Goal: Browse casually

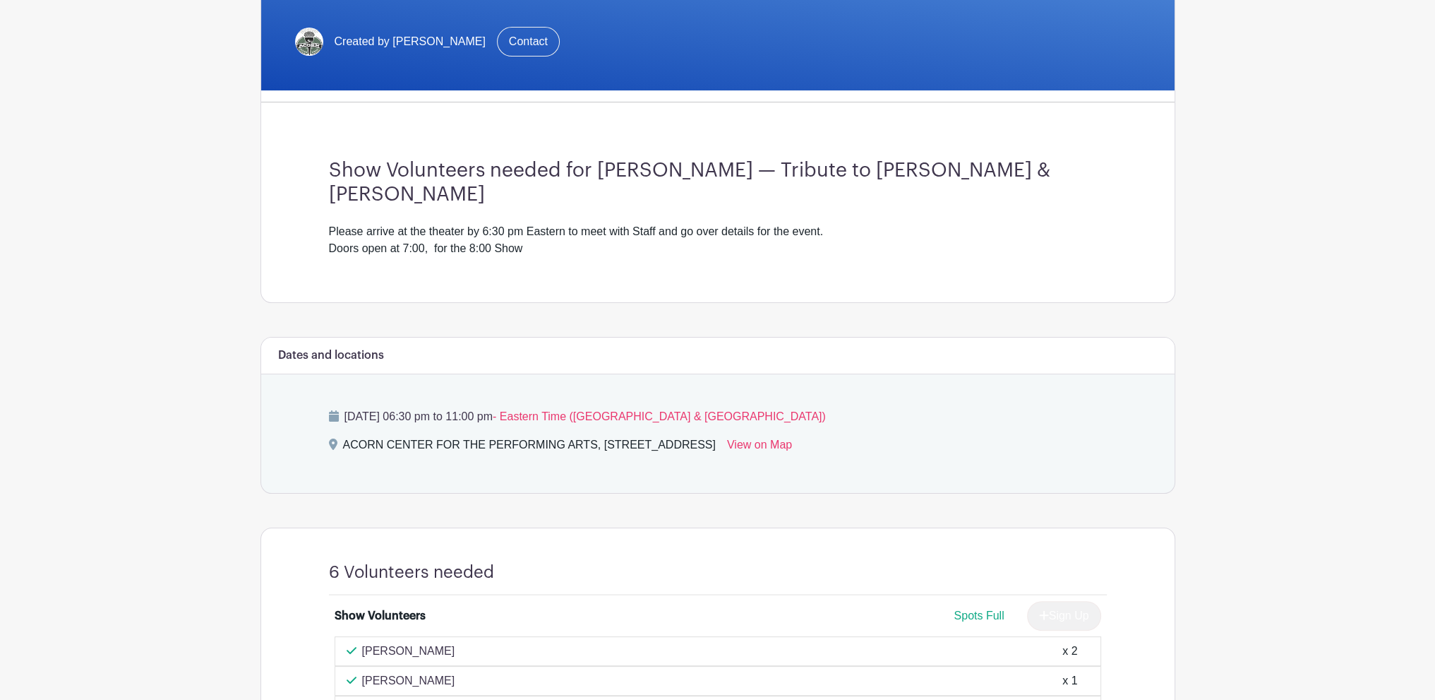
scroll to position [424, 0]
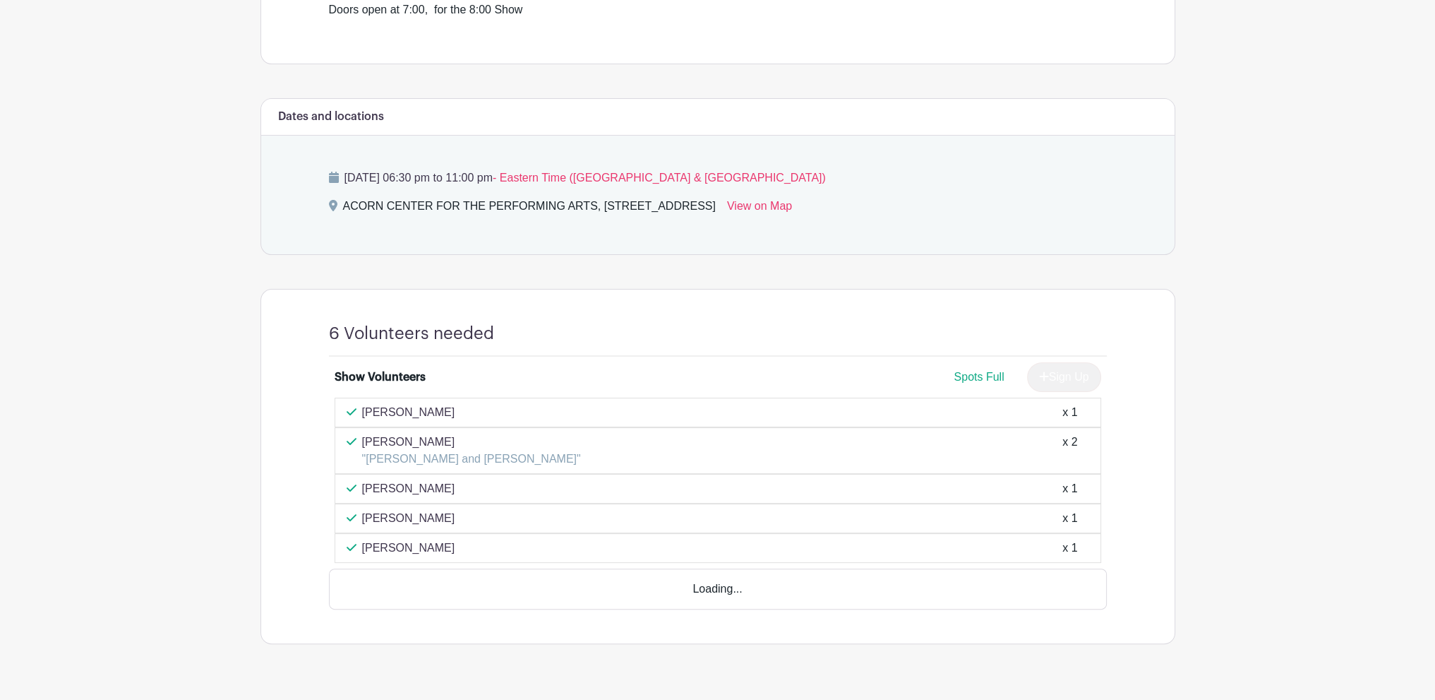
scroll to position [482, 0]
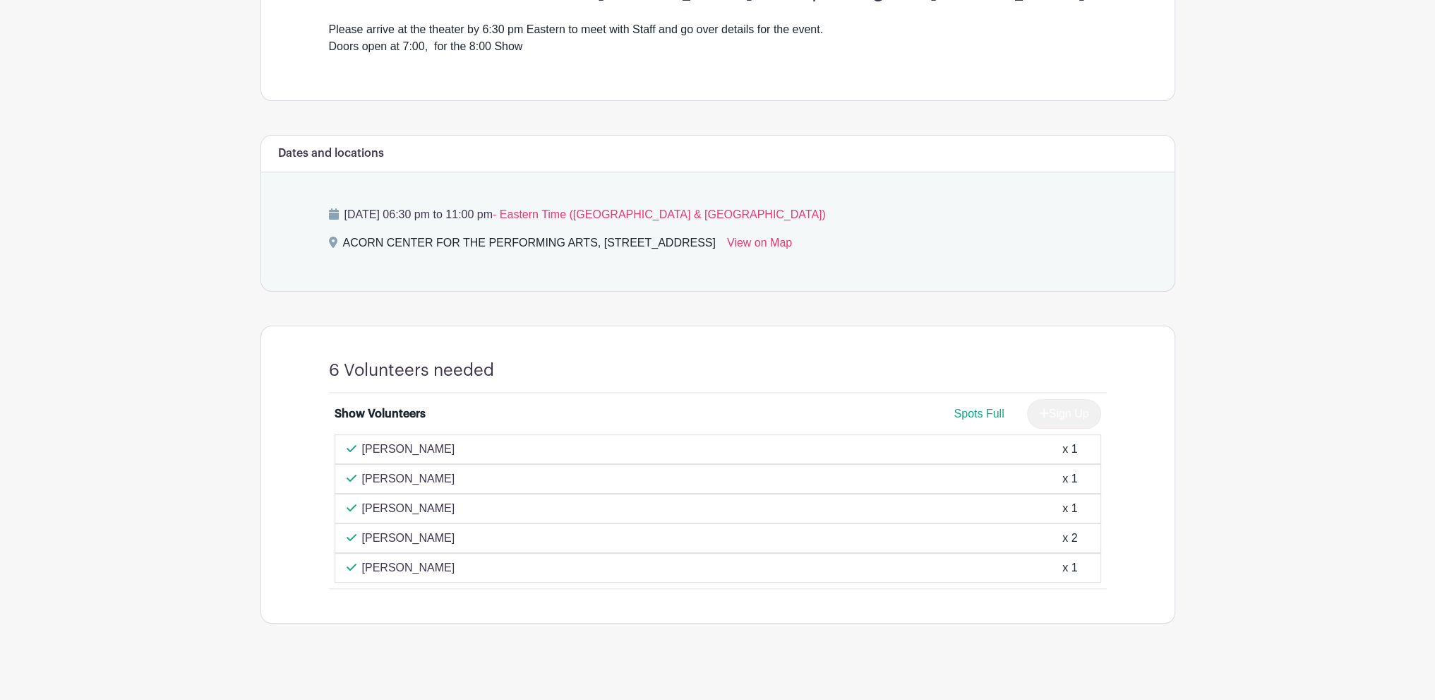
scroll to position [465, 0]
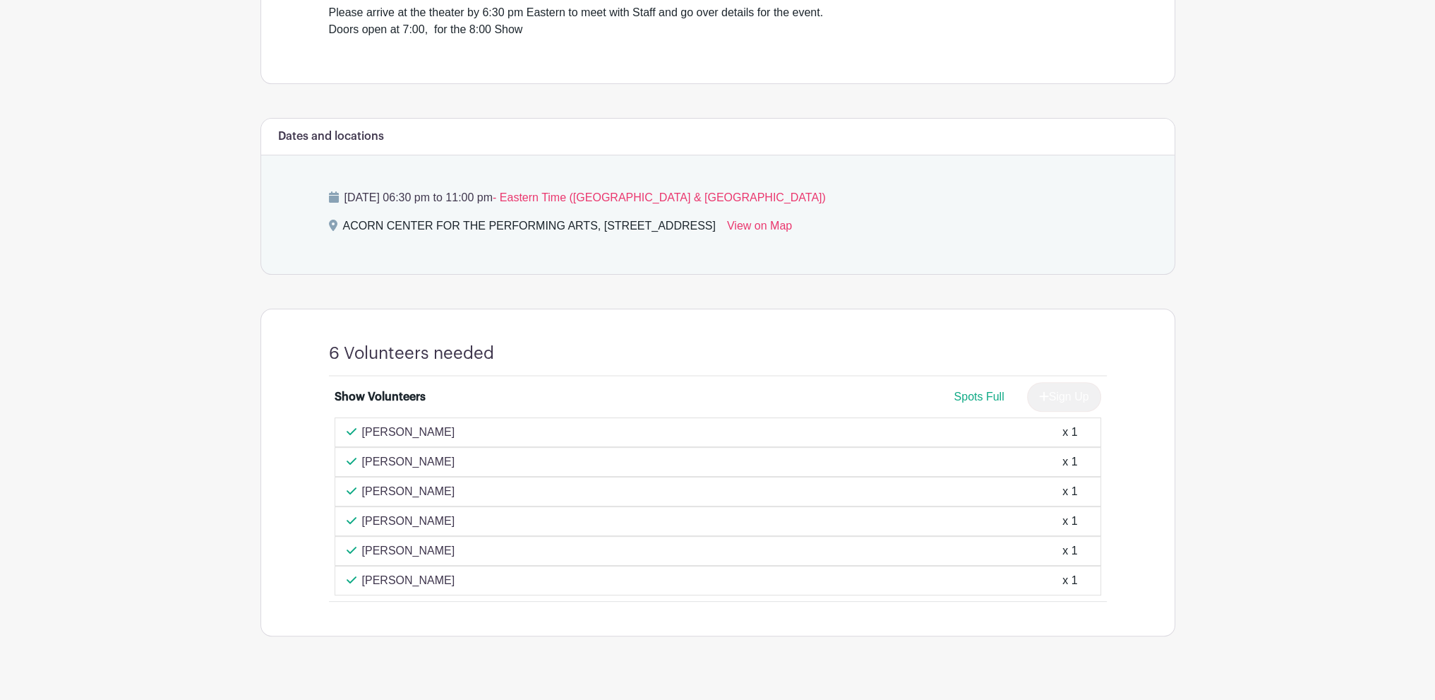
scroll to position [552, 0]
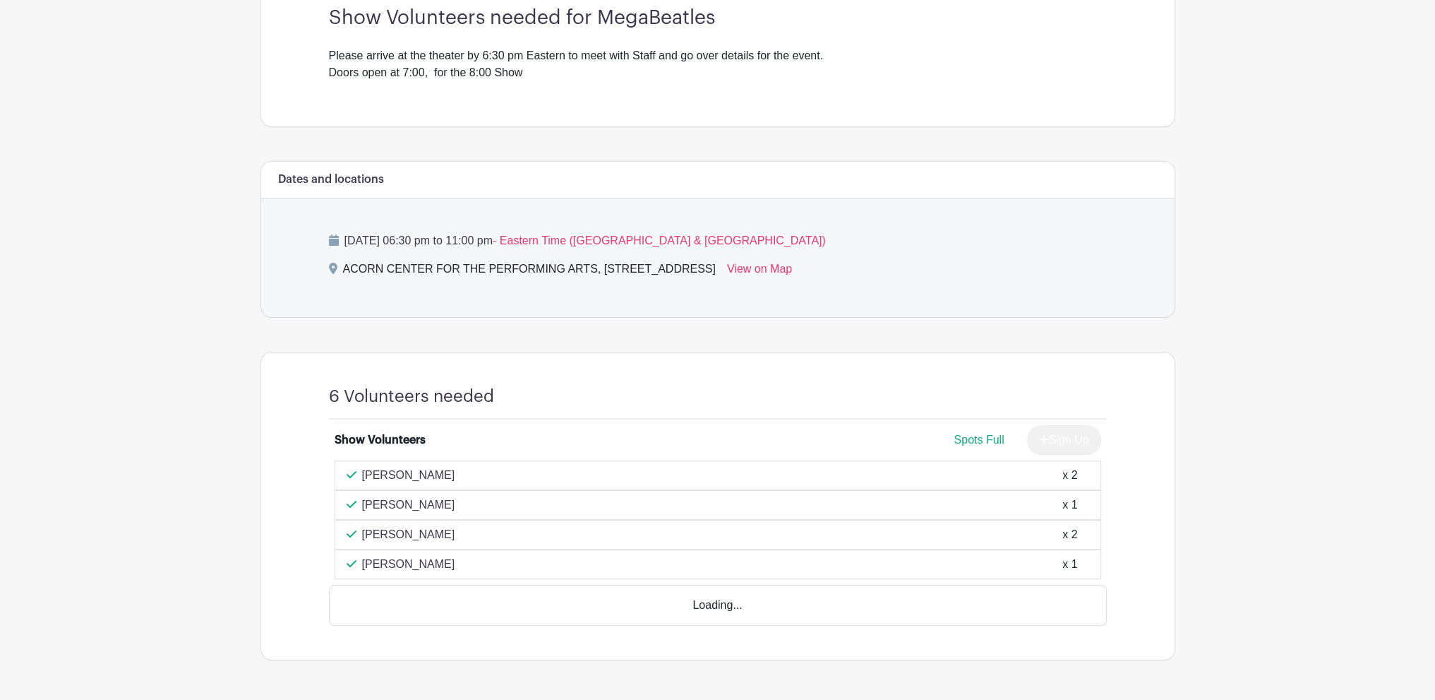
scroll to position [436, 0]
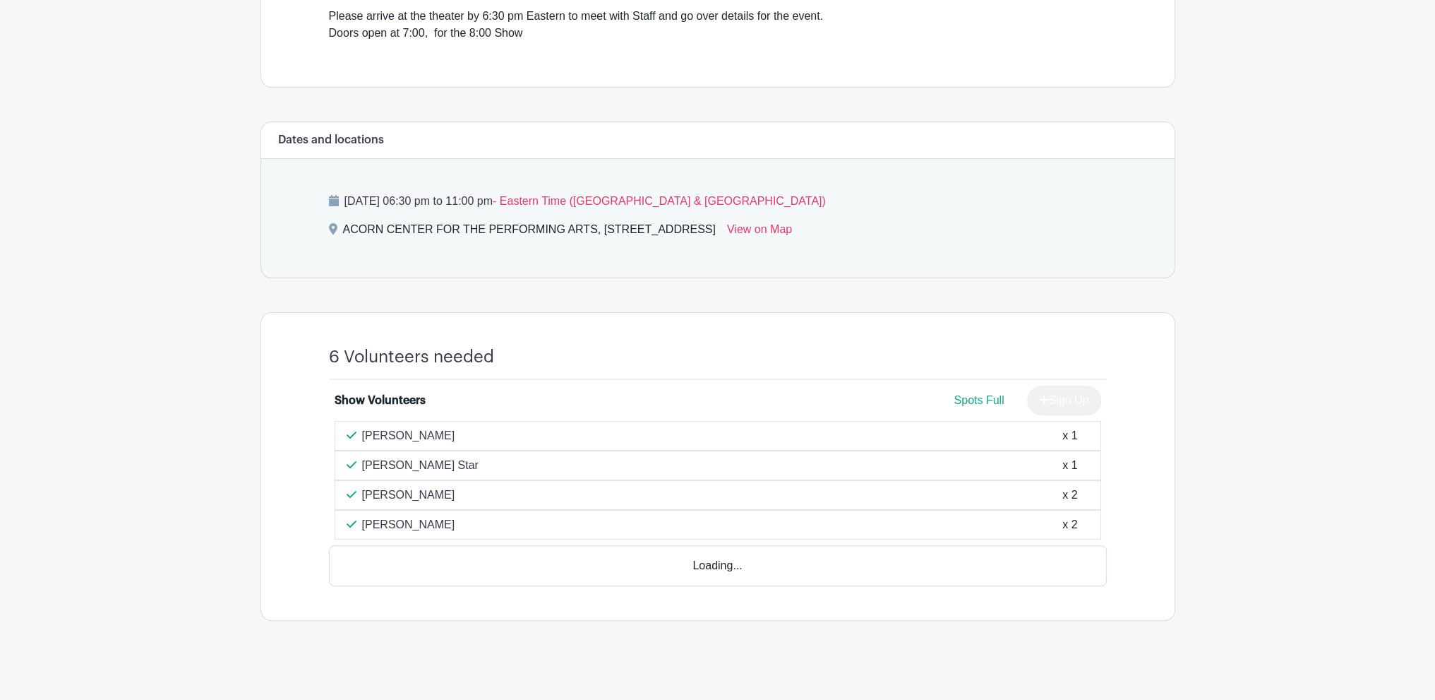
scroll to position [460, 0]
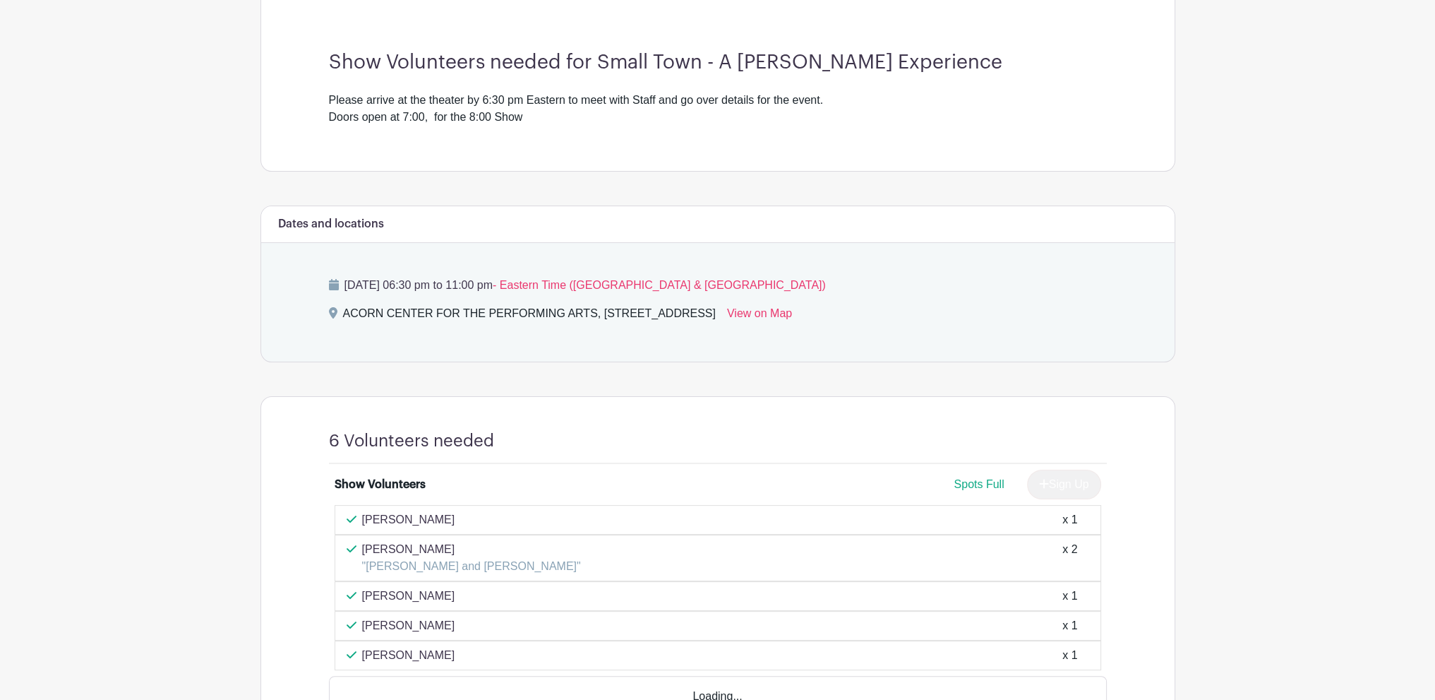
scroll to position [424, 0]
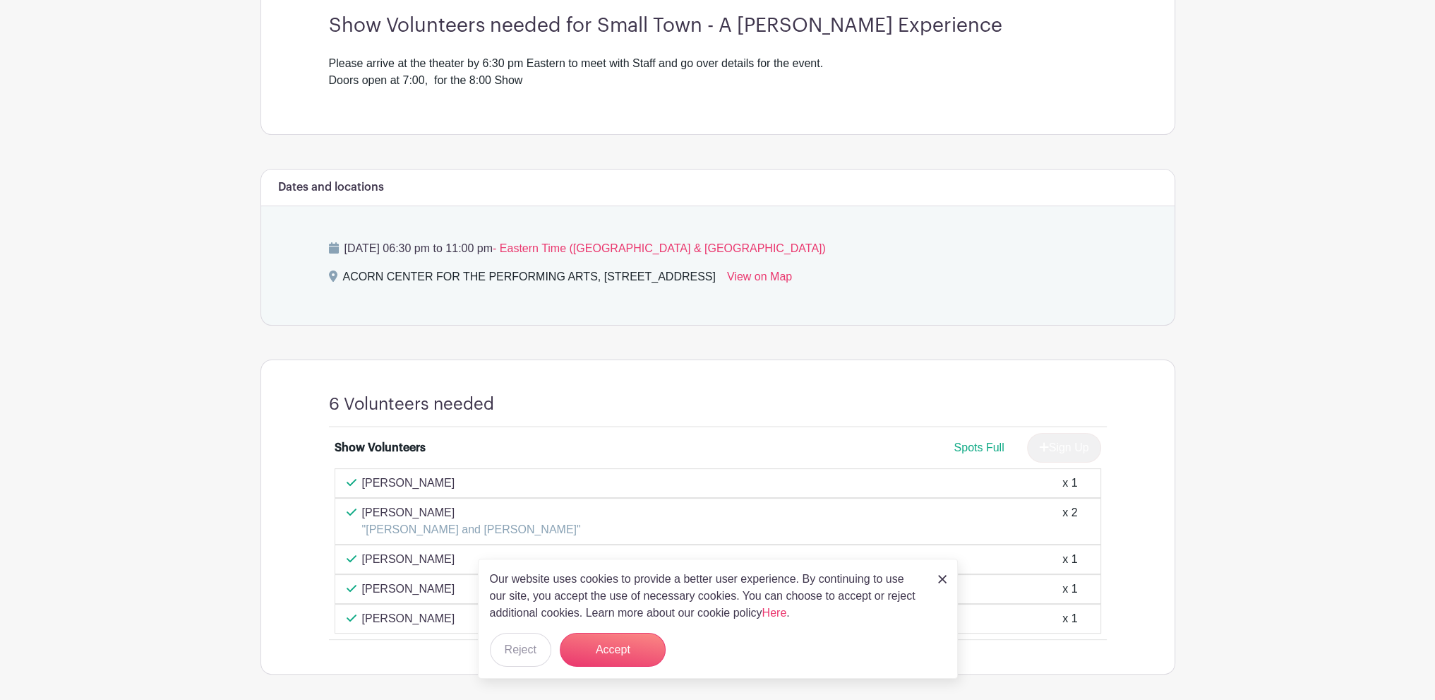
click at [945, 575] on img at bounding box center [942, 579] width 8 height 8
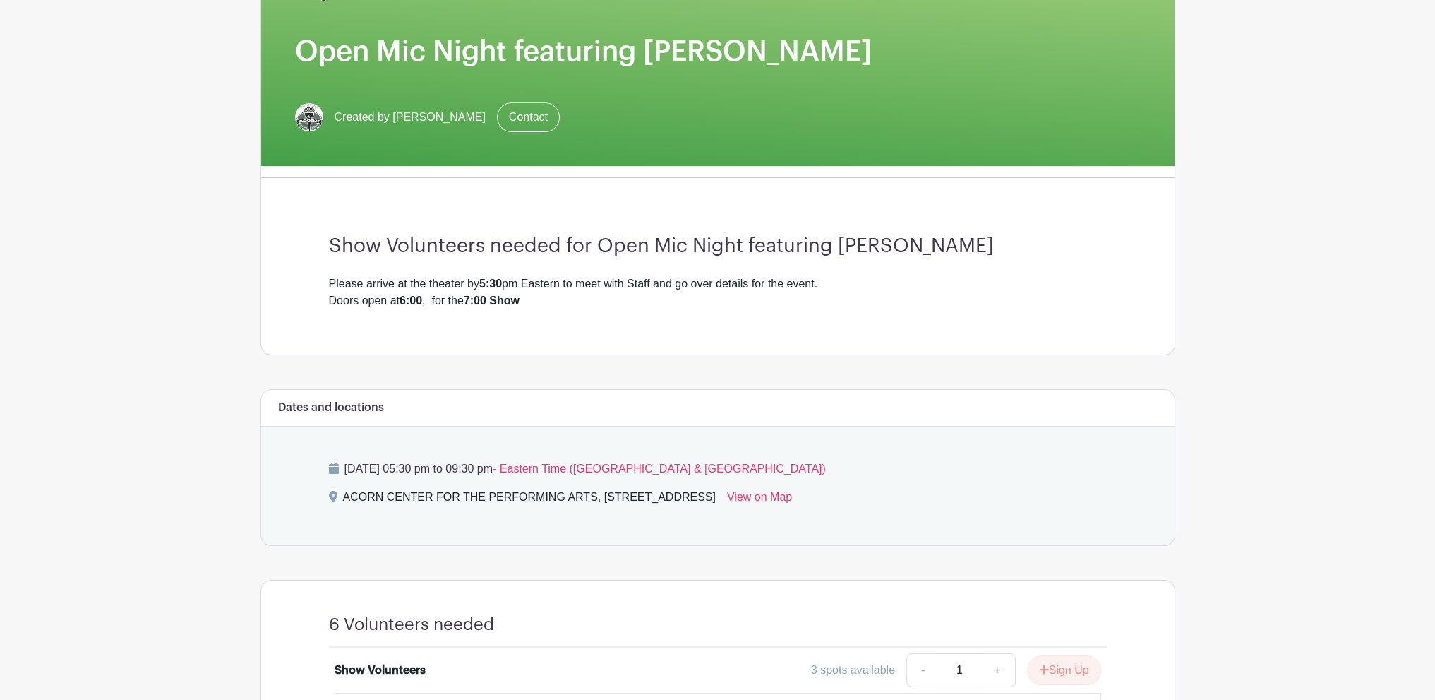
scroll to position [58, 0]
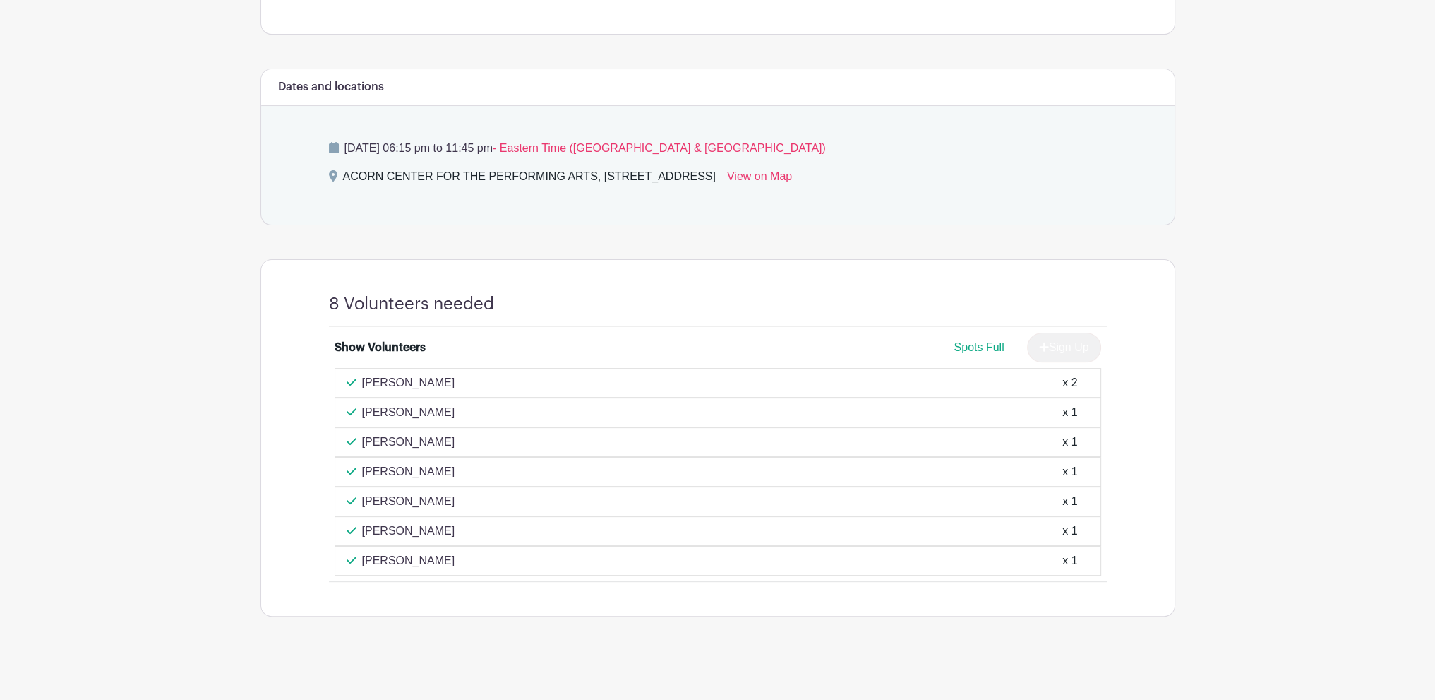
scroll to position [487, 0]
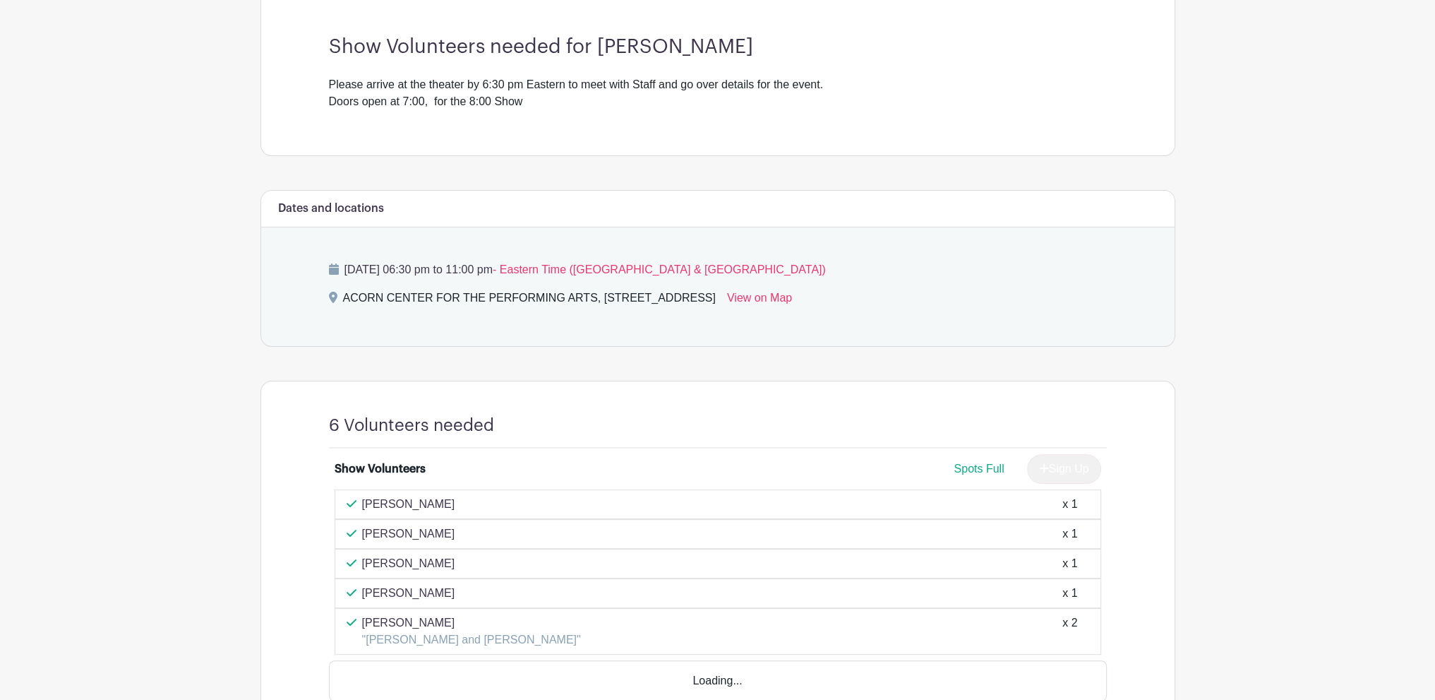
scroll to position [482, 0]
